Goal: Information Seeking & Learning: Understand process/instructions

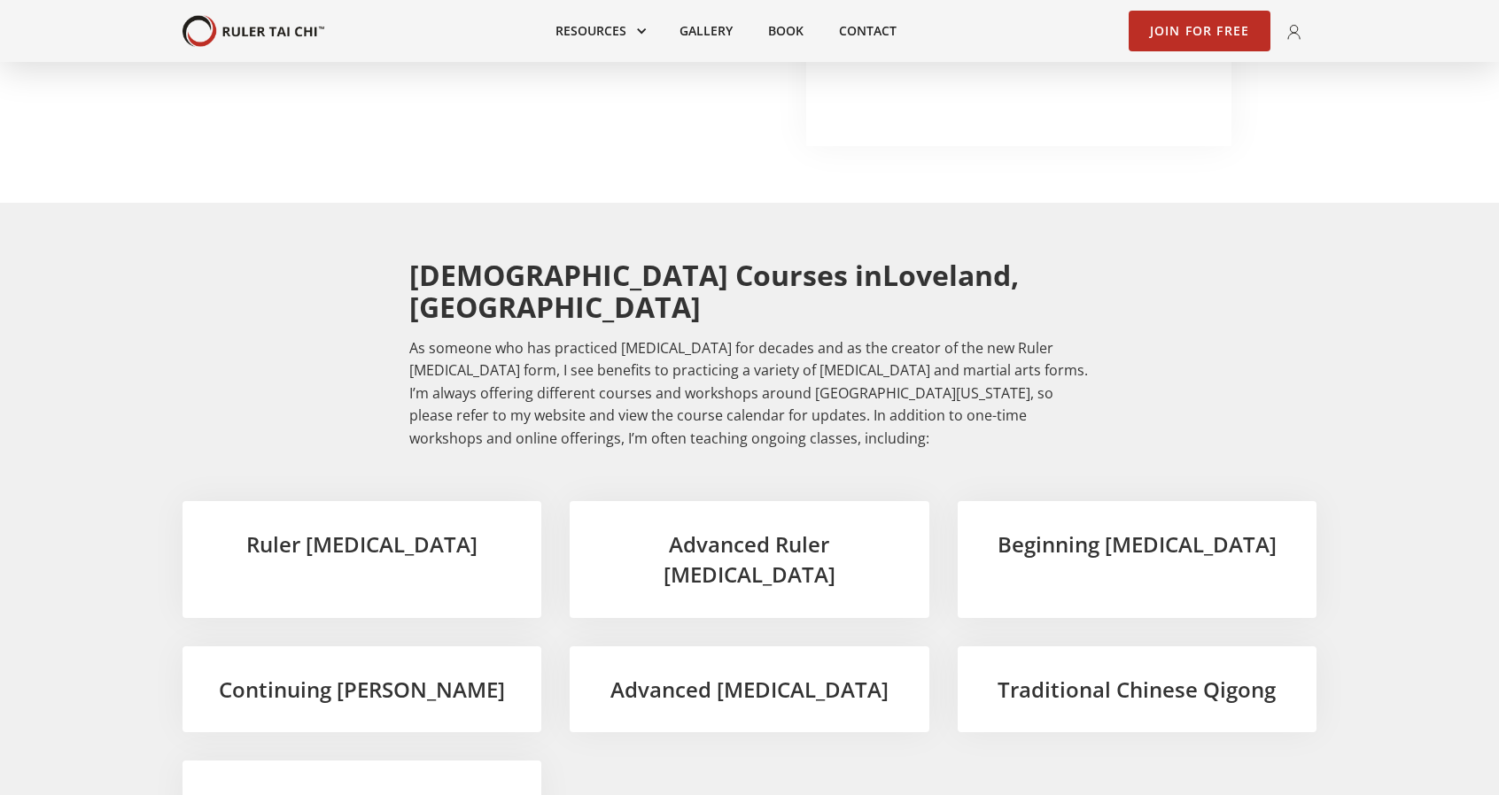
scroll to position [2569, 0]
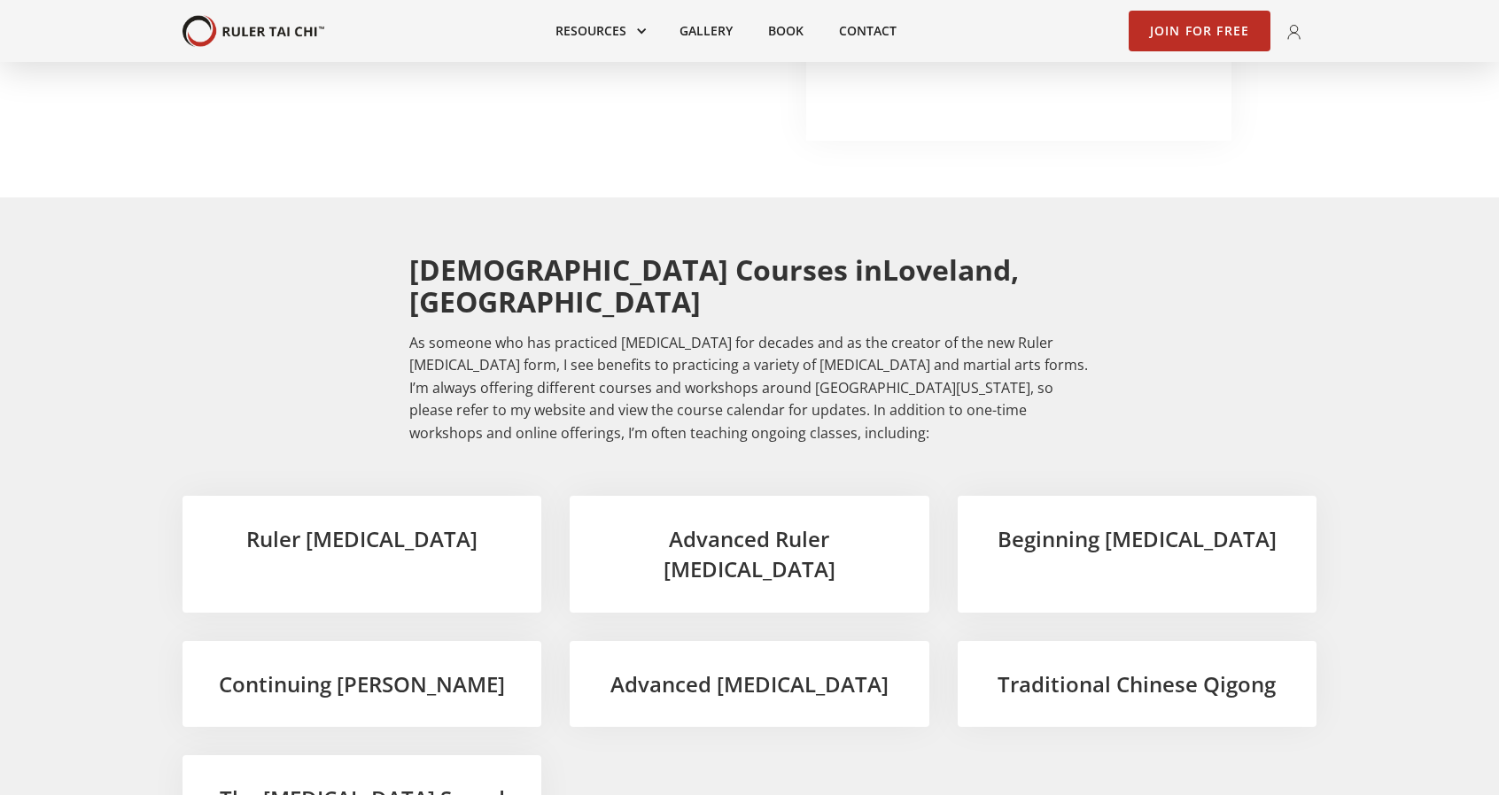
click at [1082, 524] on h3 "Beginning Tai Chi" at bounding box center [1137, 539] width 302 height 30
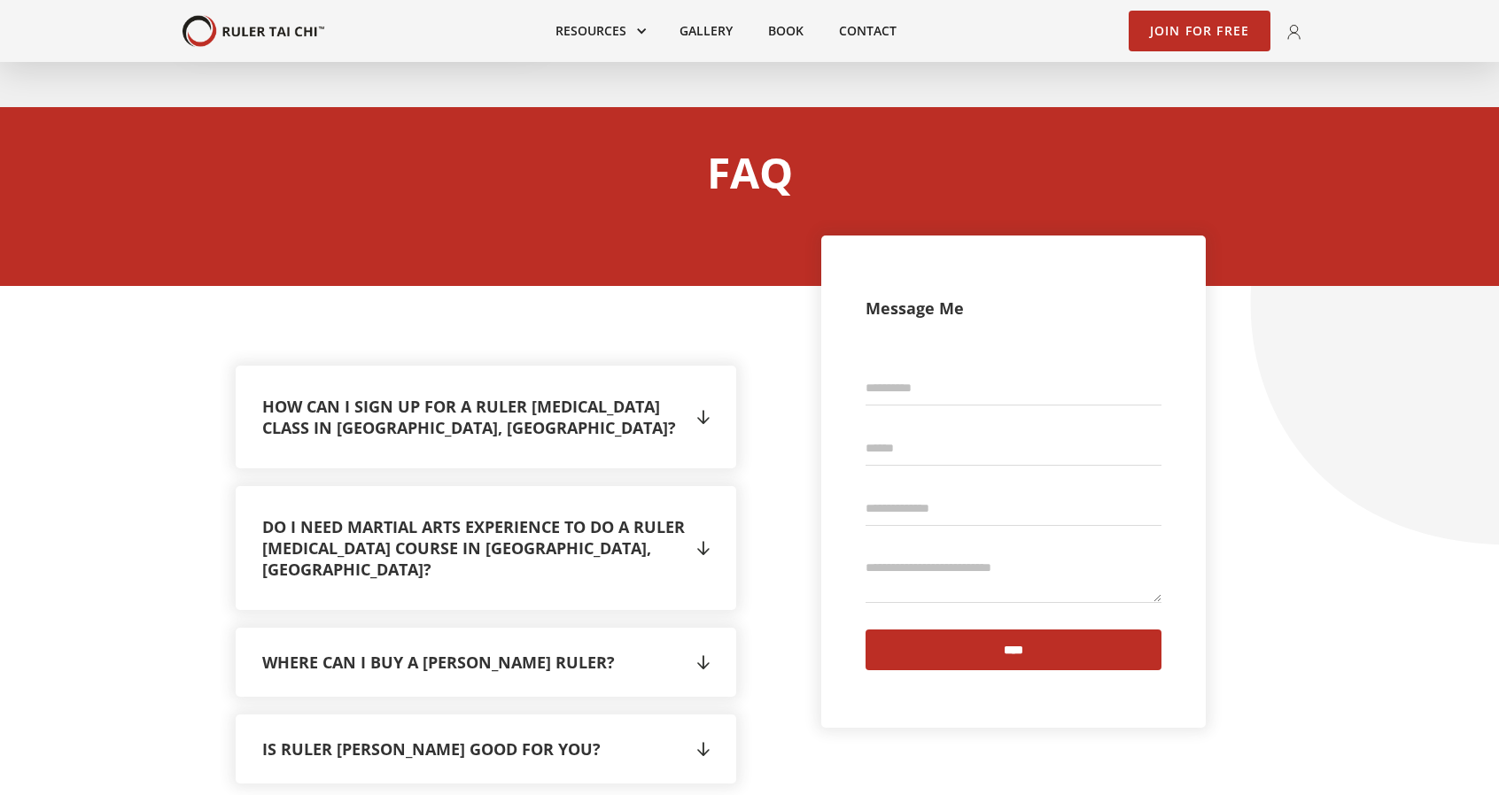
scroll to position [3366, 0]
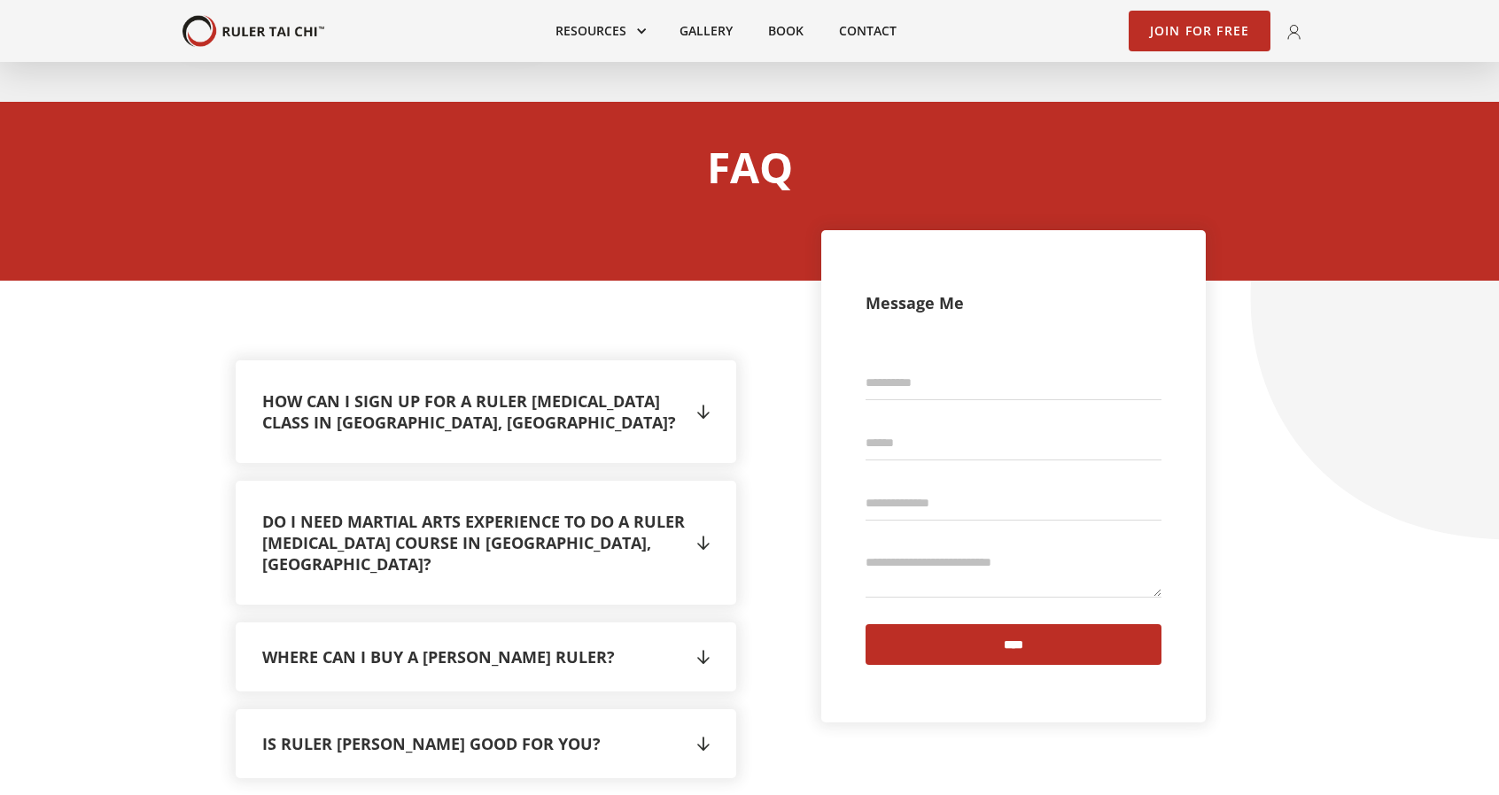
click at [704, 399] on div "" at bounding box center [703, 412] width 12 height 27
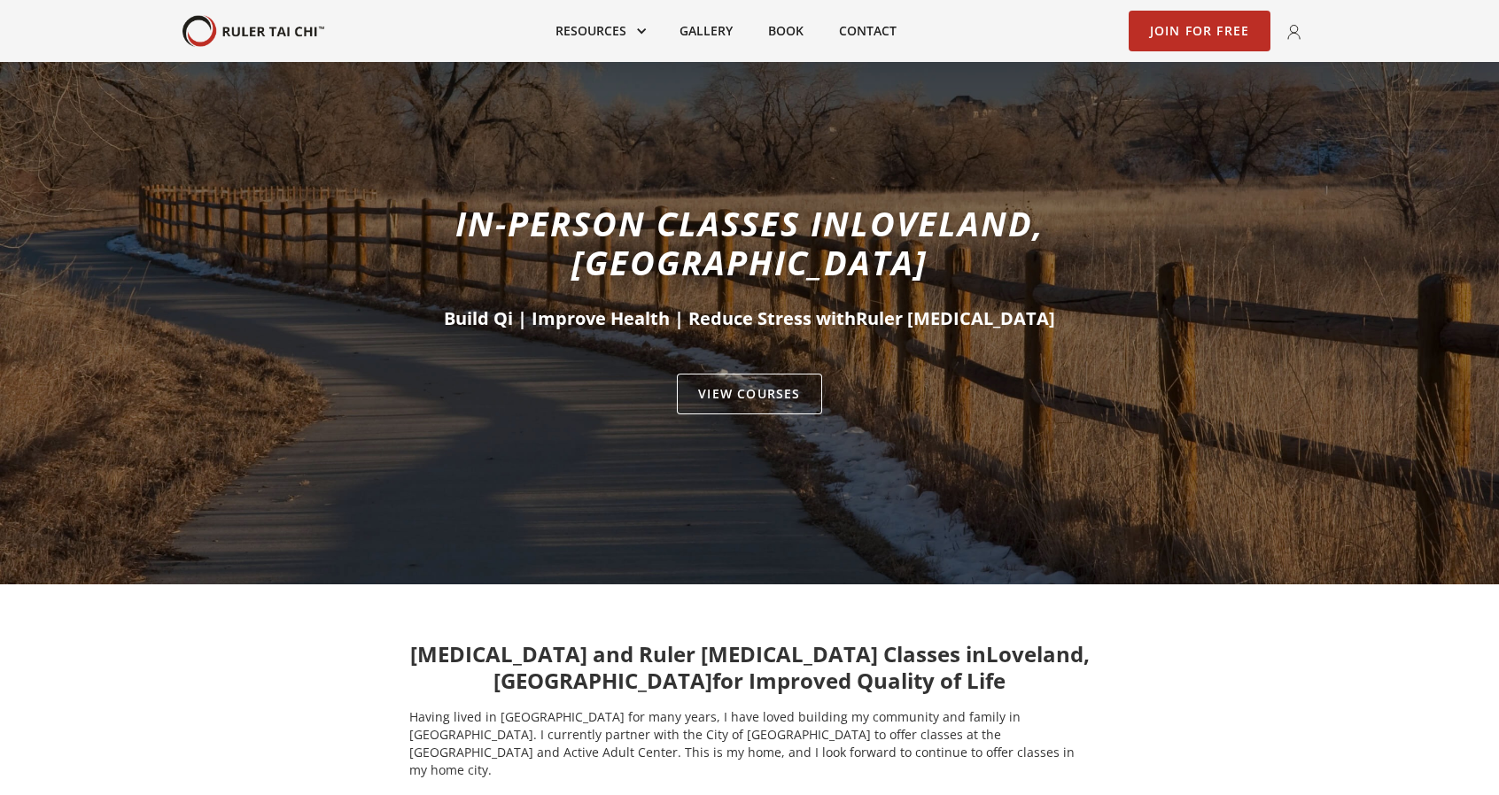
scroll to position [0, 0]
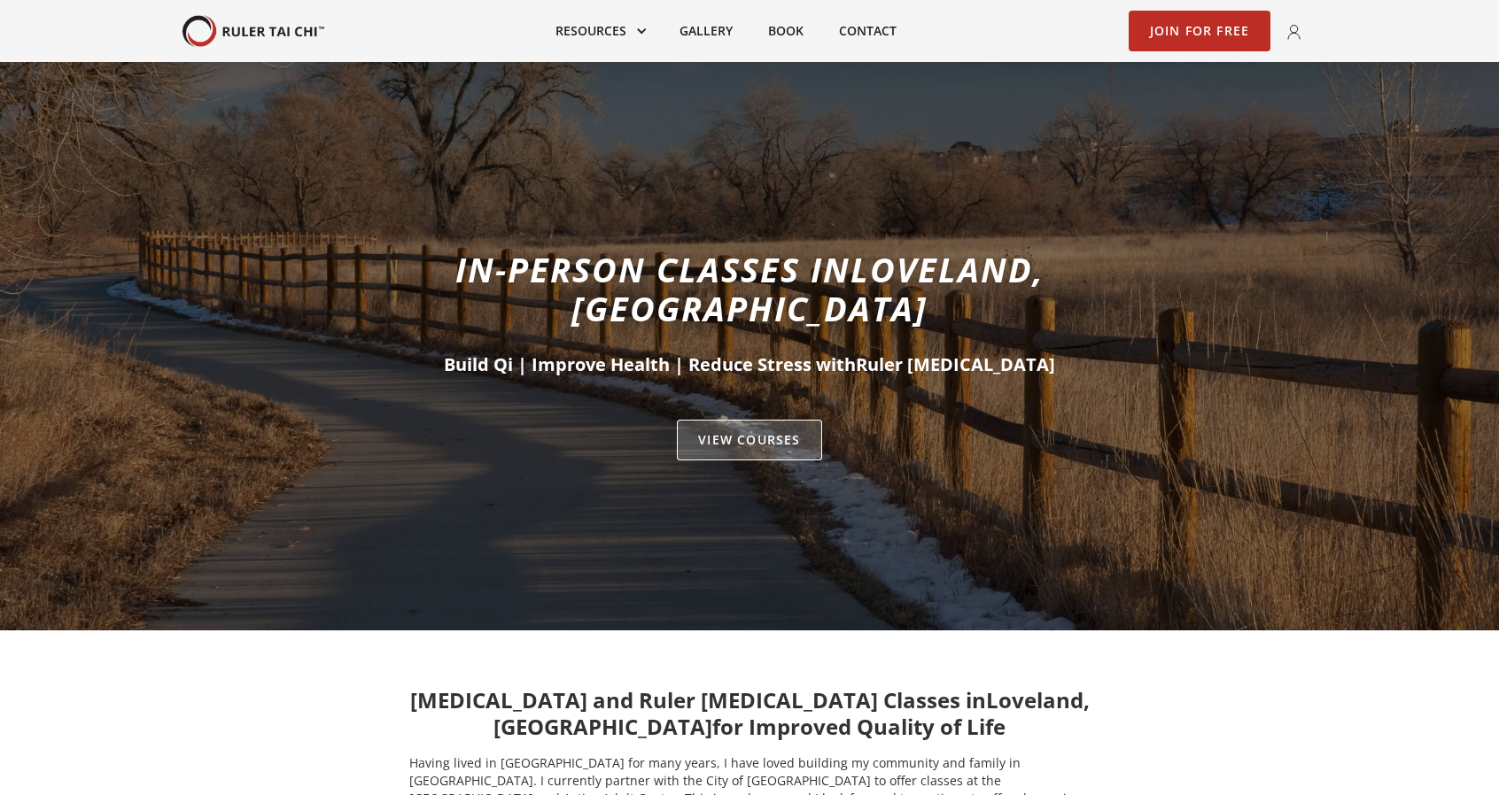
click at [756, 420] on link "VIEW Courses" at bounding box center [749, 440] width 144 height 41
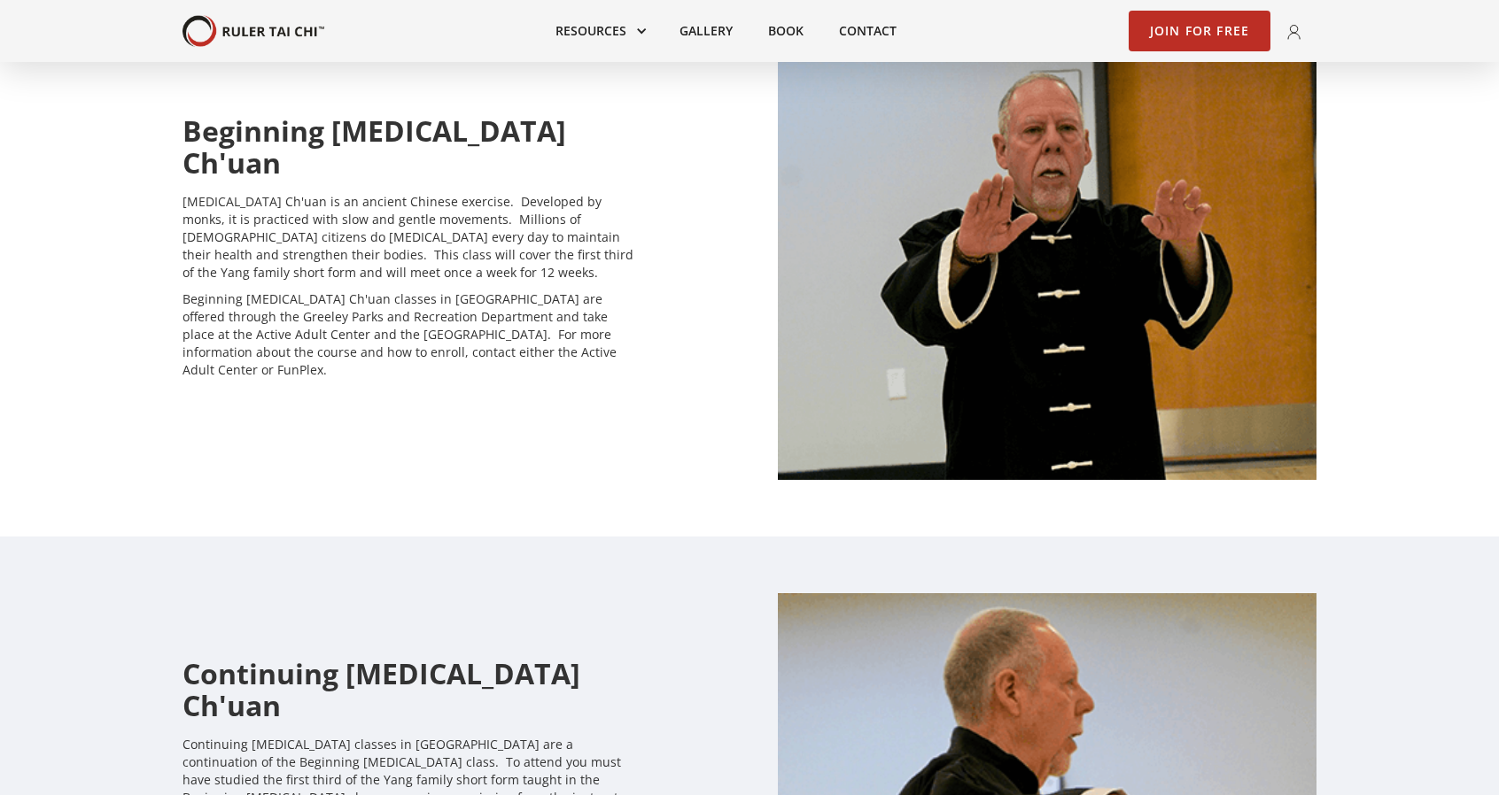
scroll to position [1152, 0]
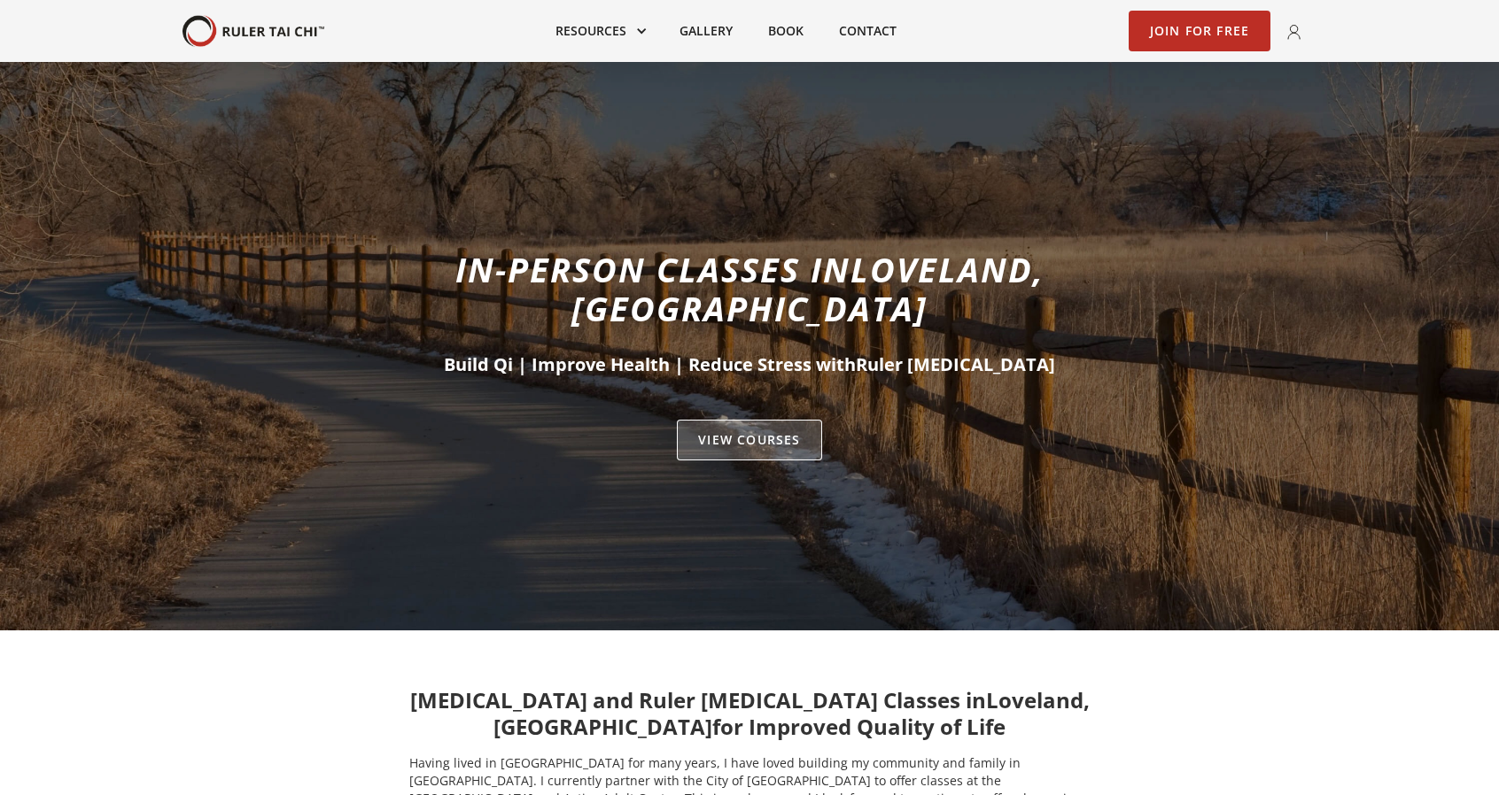
click at [747, 420] on link "VIEW Courses" at bounding box center [749, 440] width 144 height 41
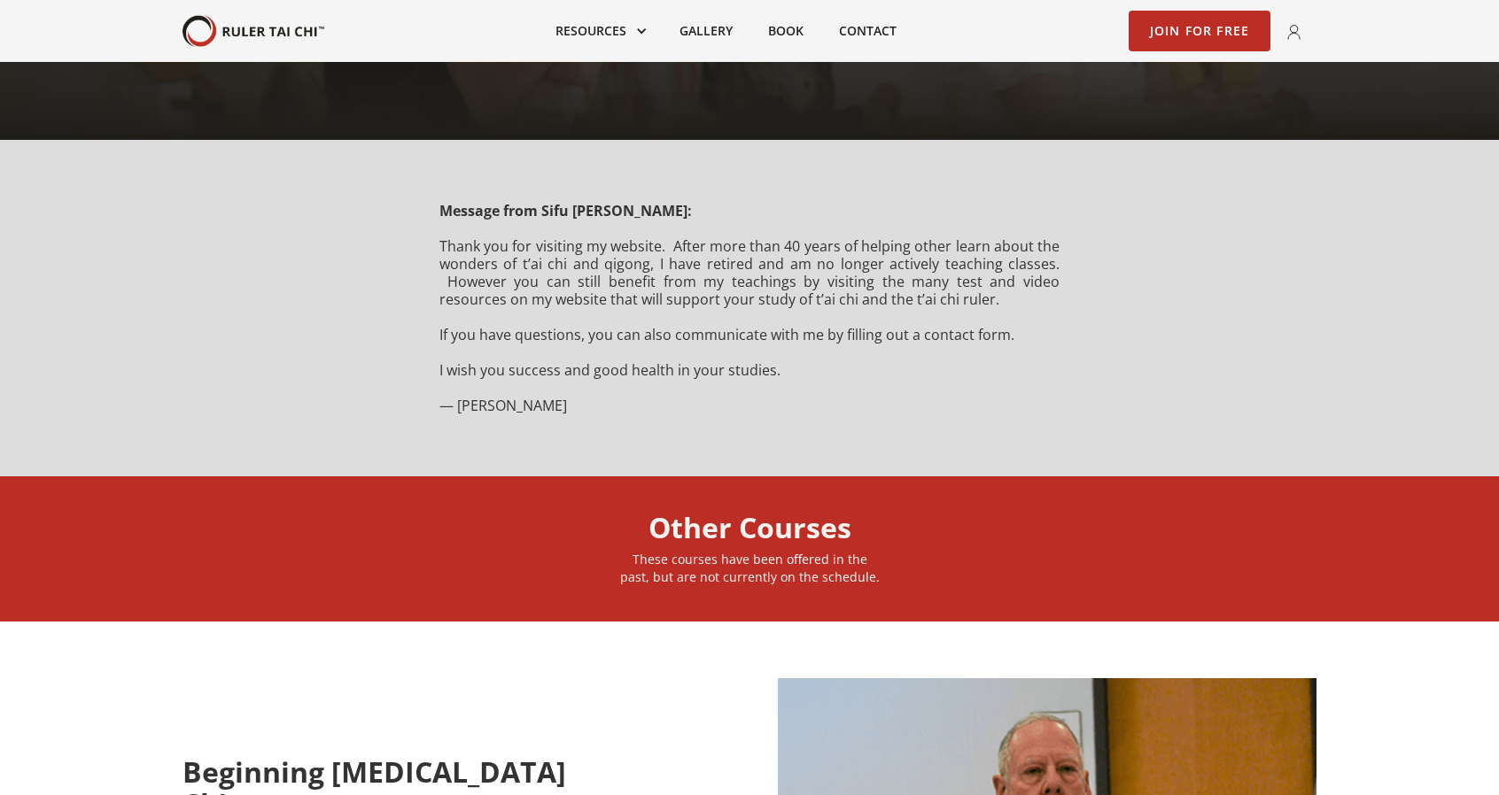
scroll to position [177, 0]
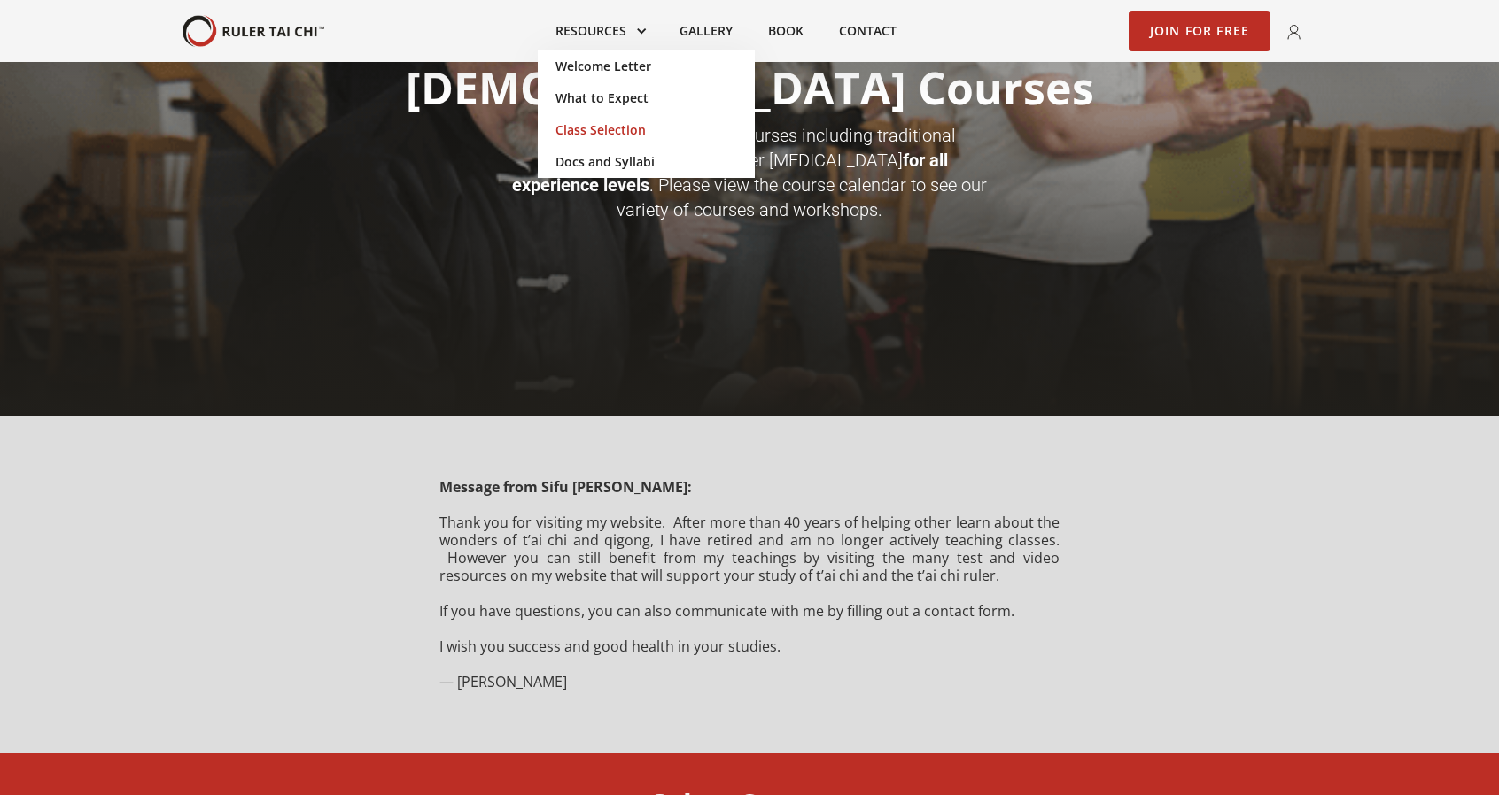
click at [611, 127] on link "Class Selection" at bounding box center [646, 130] width 217 height 32
